Goal: Information Seeking & Learning: Learn about a topic

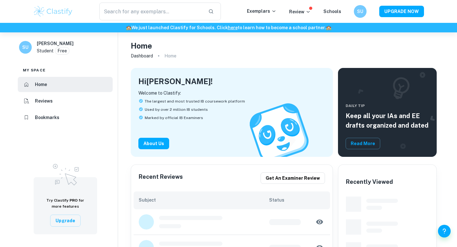
click at [274, 13] on icon at bounding box center [274, 11] width 5 height 5
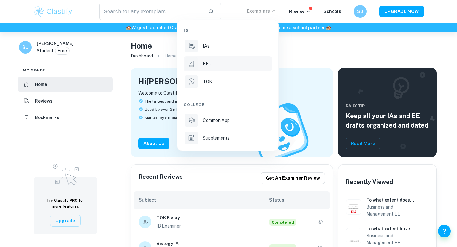
click at [240, 65] on div "EEs" at bounding box center [237, 63] width 68 height 7
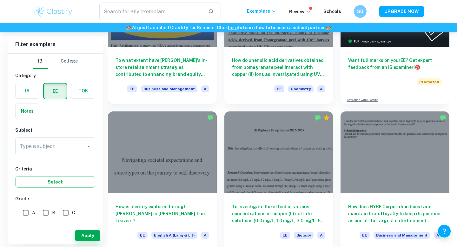
scroll to position [167, 0]
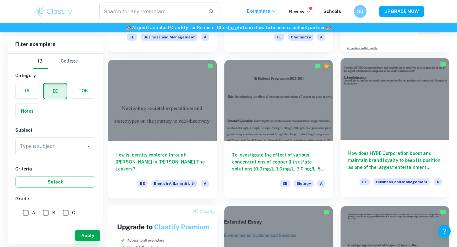
click at [381, 155] on h6 "How does HYBE Corporation boost and maintain brand loyalty to keep its position…" at bounding box center [395, 160] width 94 height 21
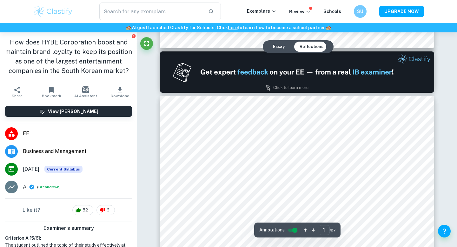
type input "2"
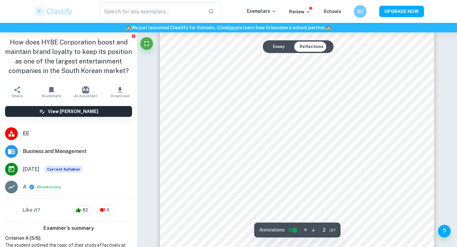
scroll to position [525, 0]
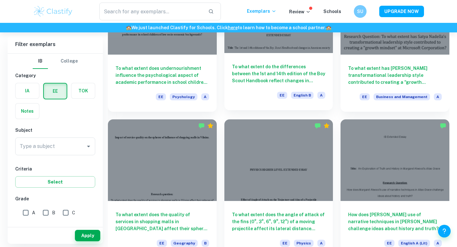
scroll to position [548, 0]
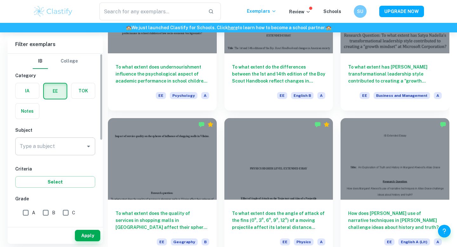
click at [37, 151] on input "Type a subject" at bounding box center [50, 146] width 65 height 12
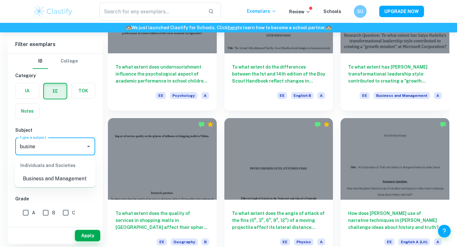
click at [47, 176] on li "Business and Management" at bounding box center [55, 178] width 80 height 11
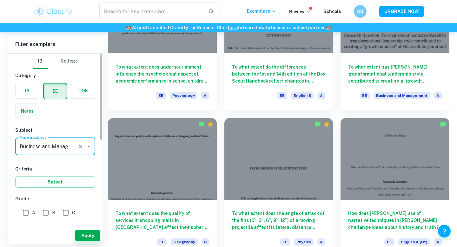
type input "Business and Management"
click at [33, 208] on label "A" at bounding box center [27, 212] width 16 height 13
click at [32, 208] on input "A" at bounding box center [25, 212] width 13 height 13
checkbox input "true"
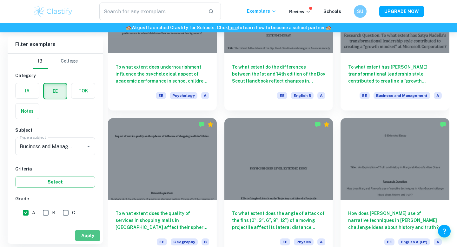
click at [84, 237] on button "Apply" at bounding box center [87, 235] width 25 height 11
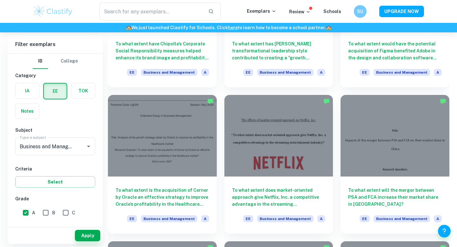
scroll to position [572, 0]
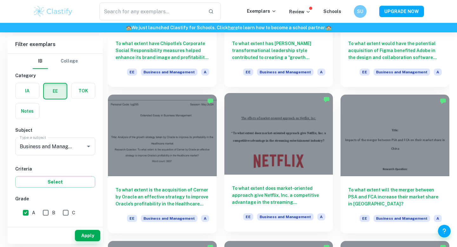
click at [303, 164] on div at bounding box center [279, 134] width 109 height 82
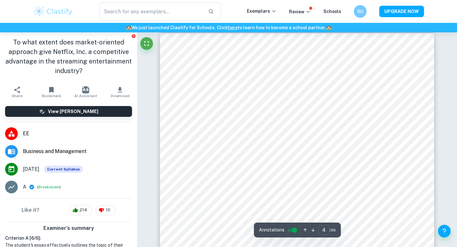
type input "3"
